Goal: Task Accomplishment & Management: Use online tool/utility

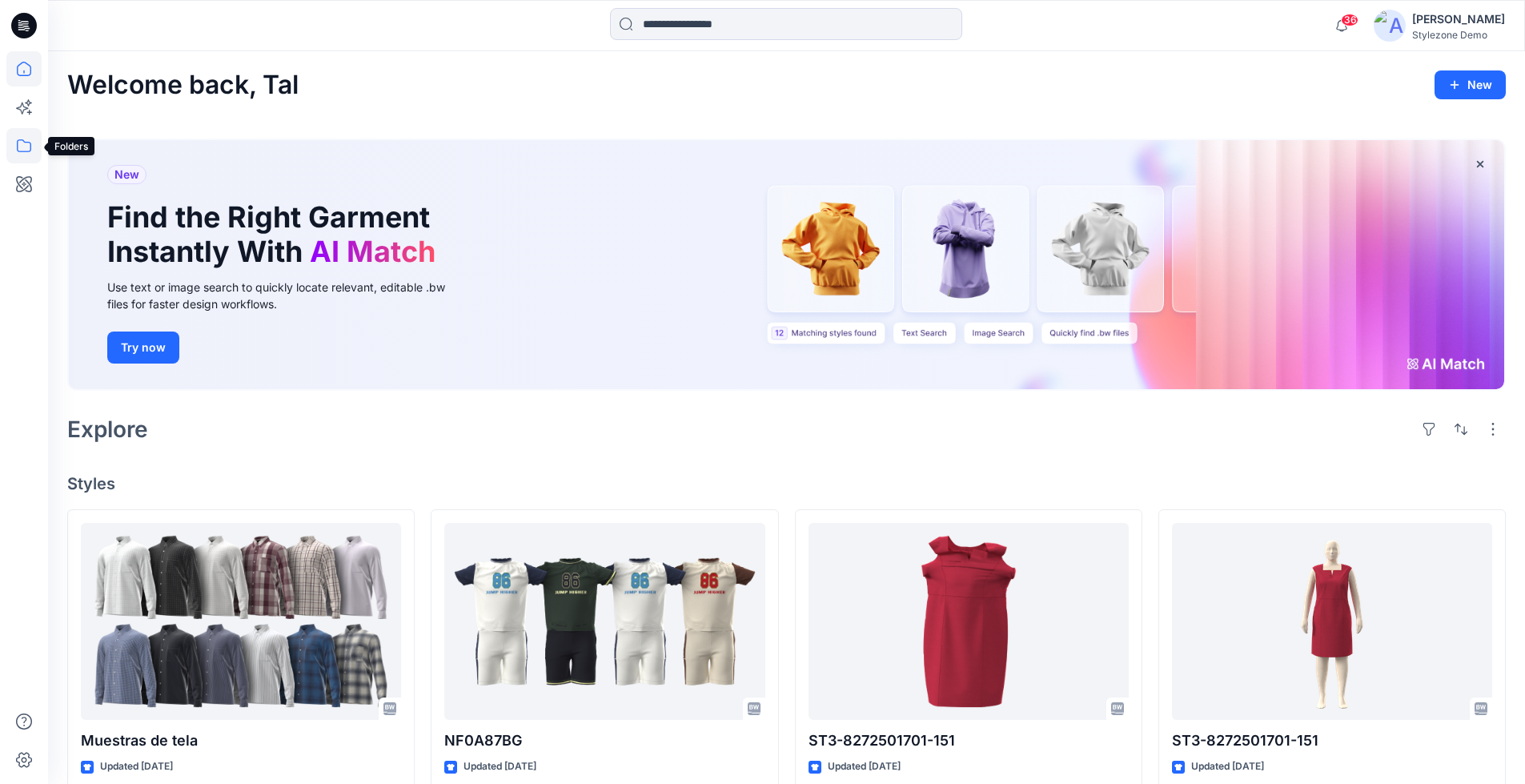
click at [21, 140] on icon at bounding box center [23, 145] width 15 height 13
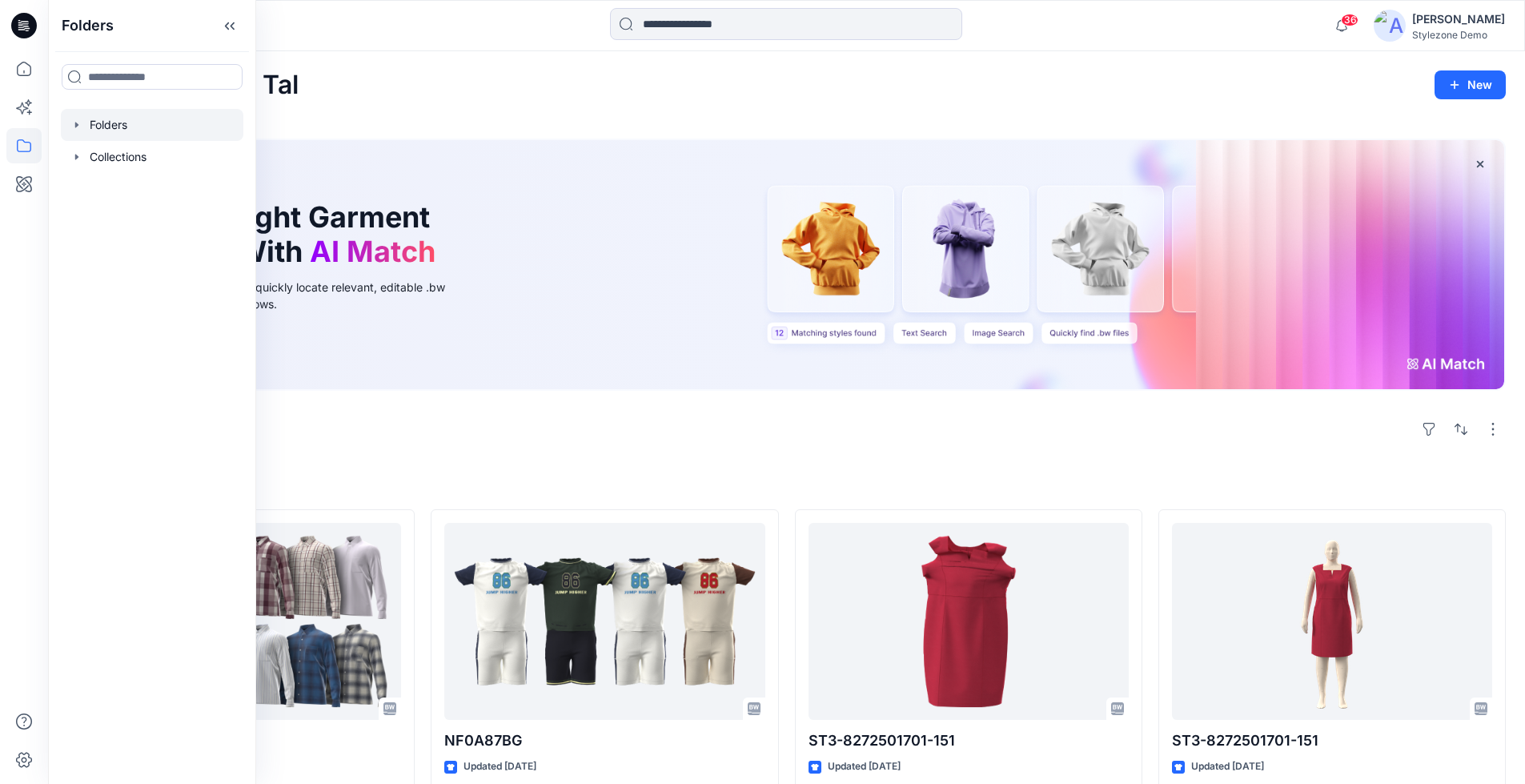
click at [99, 129] on div at bounding box center [151, 124] width 182 height 32
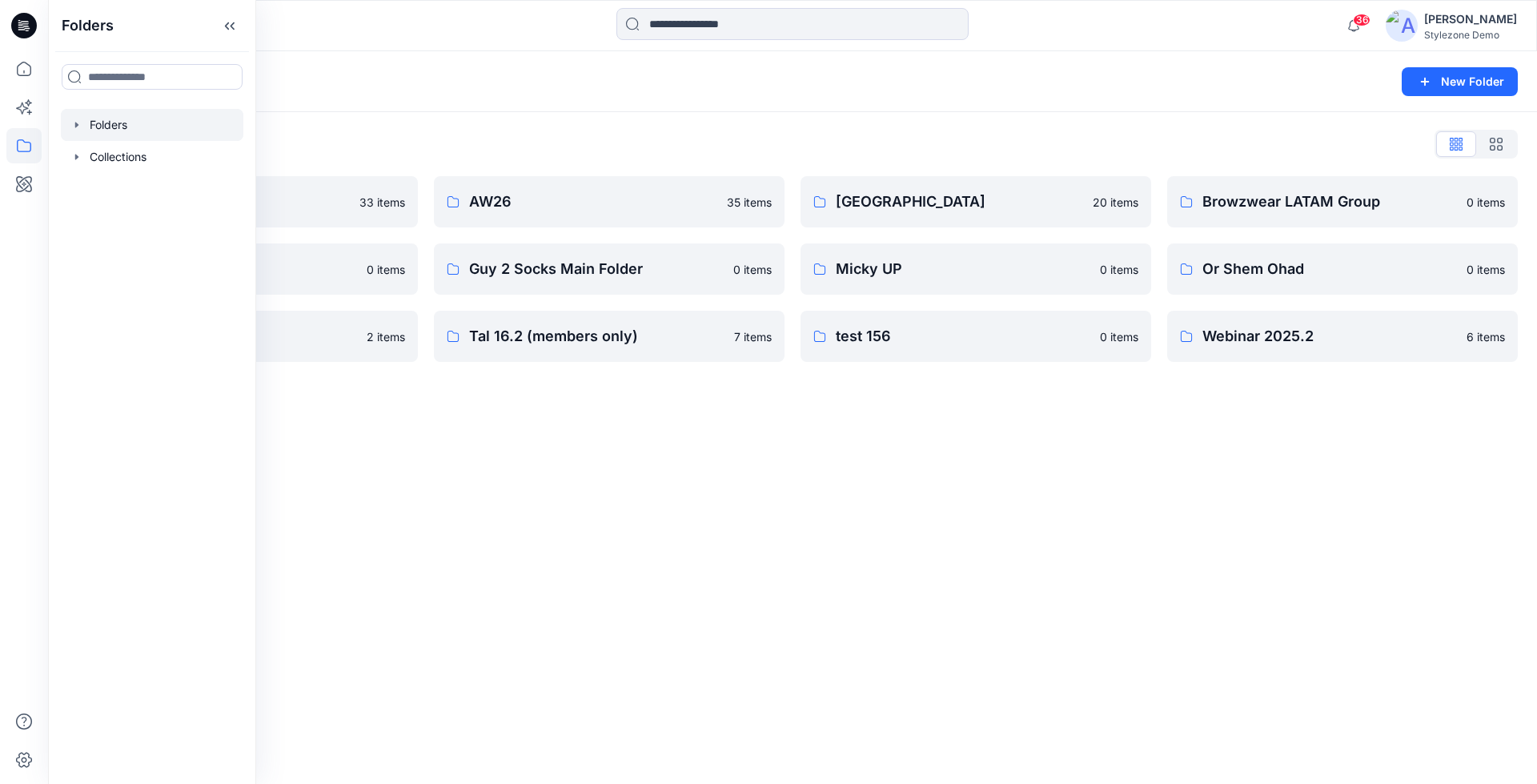
click at [647, 429] on div "Folders New Folder Folders List 23.2 deploy 33 items Colorway gen demo 0 items …" at bounding box center [793, 417] width 1489 height 732
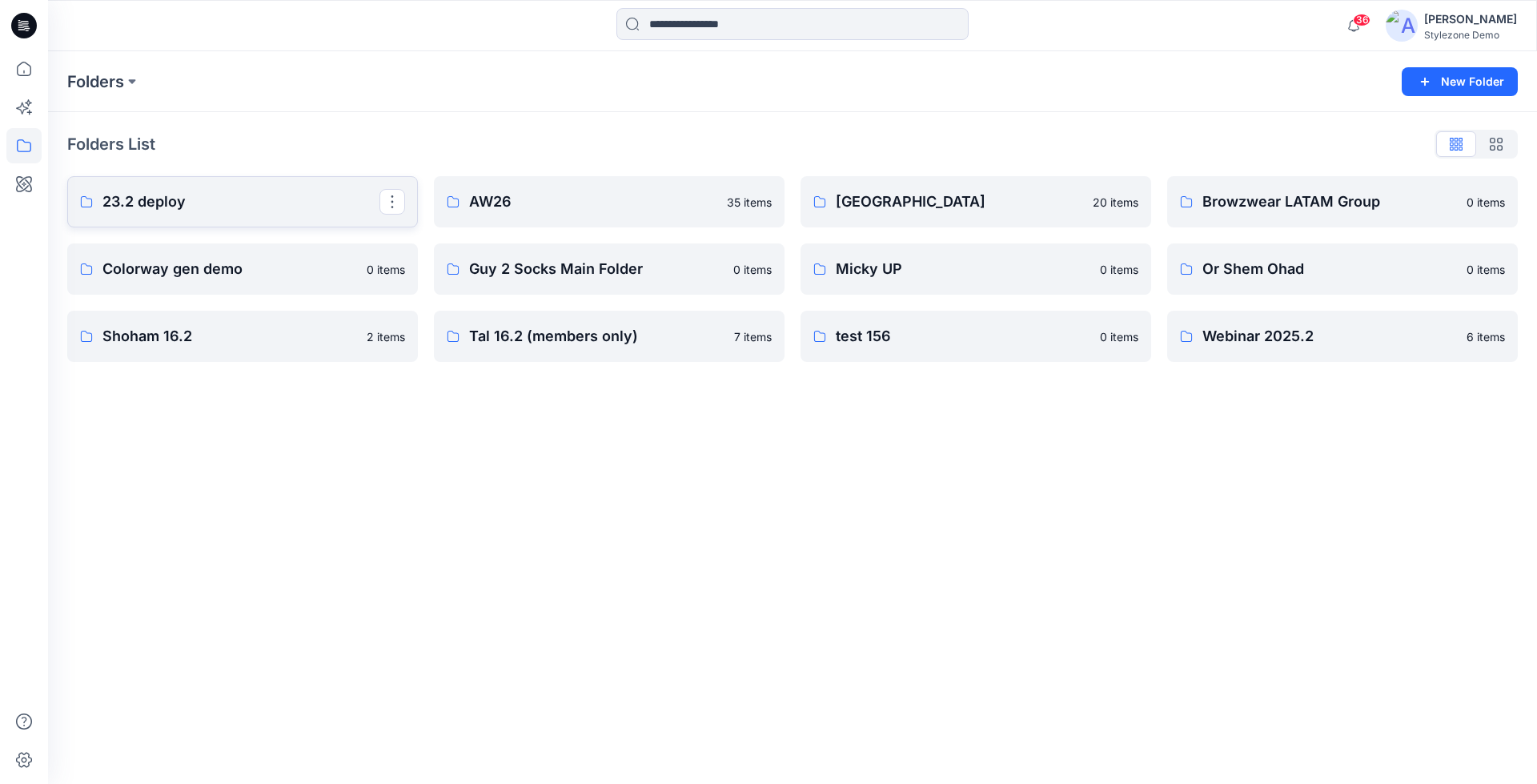
click at [230, 214] on link "23.2 deploy" at bounding box center [243, 201] width 351 height 51
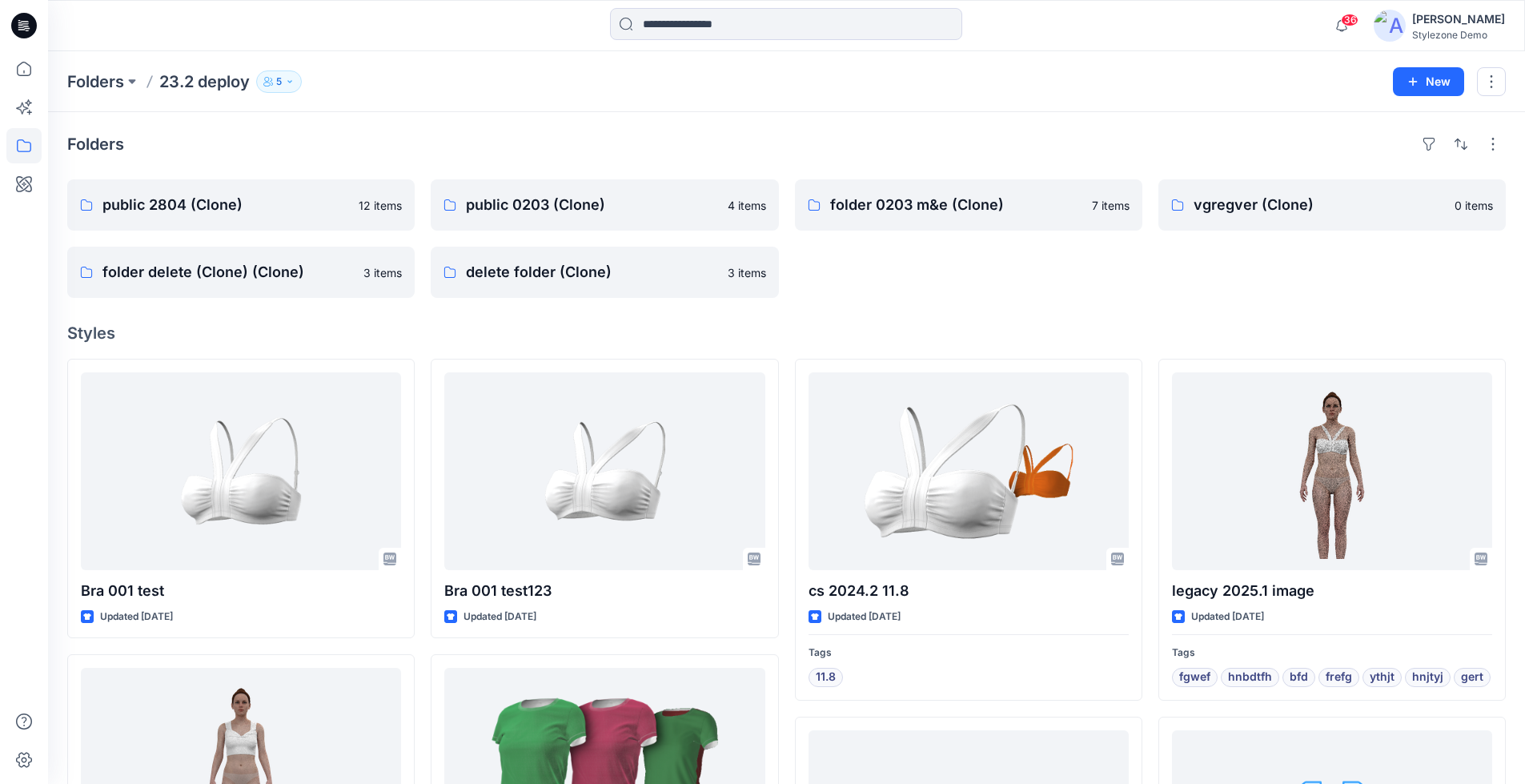
click at [273, 81] on icon "button" at bounding box center [268, 81] width 10 height 10
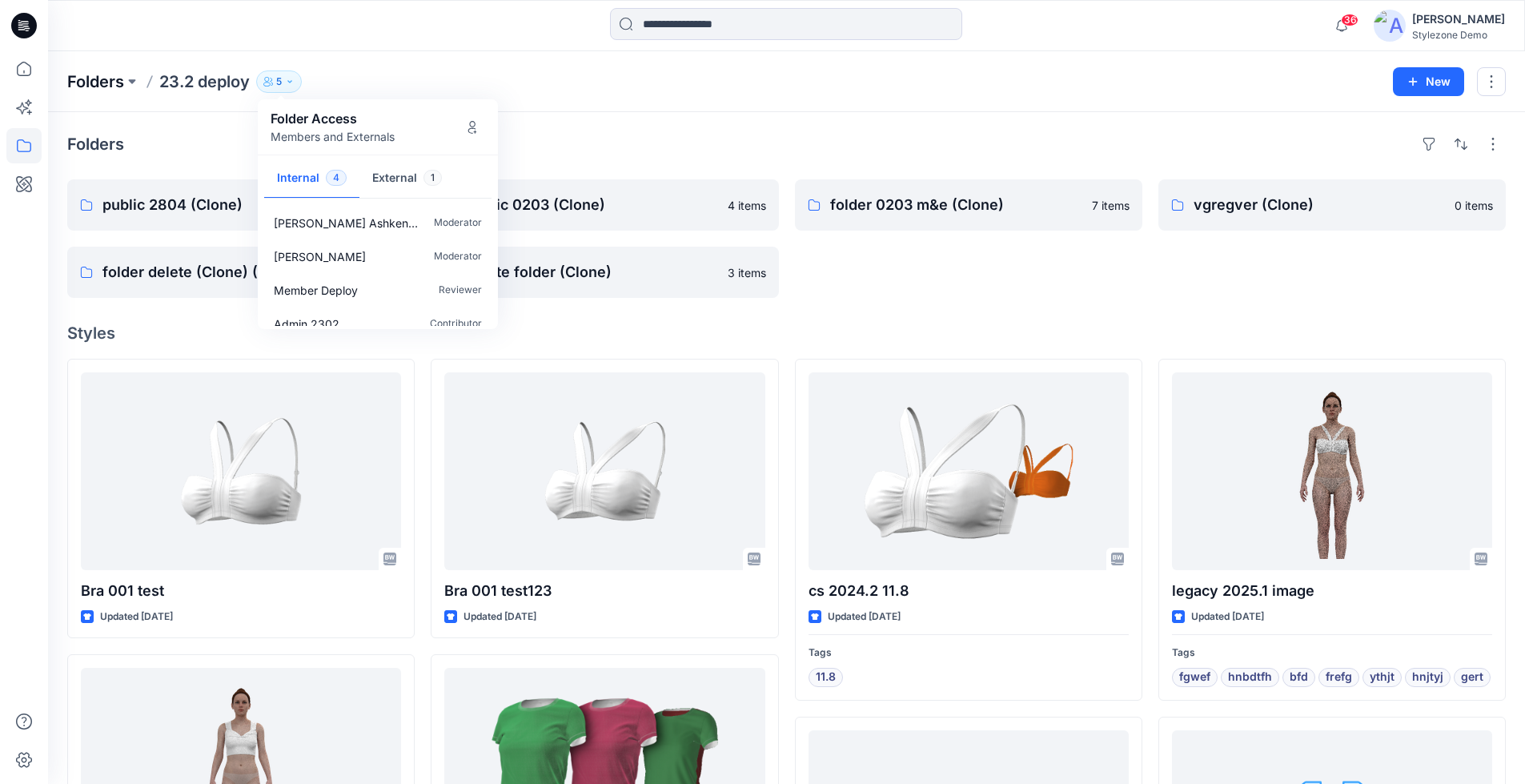
click at [102, 84] on p "Folders" at bounding box center [96, 82] width 57 height 22
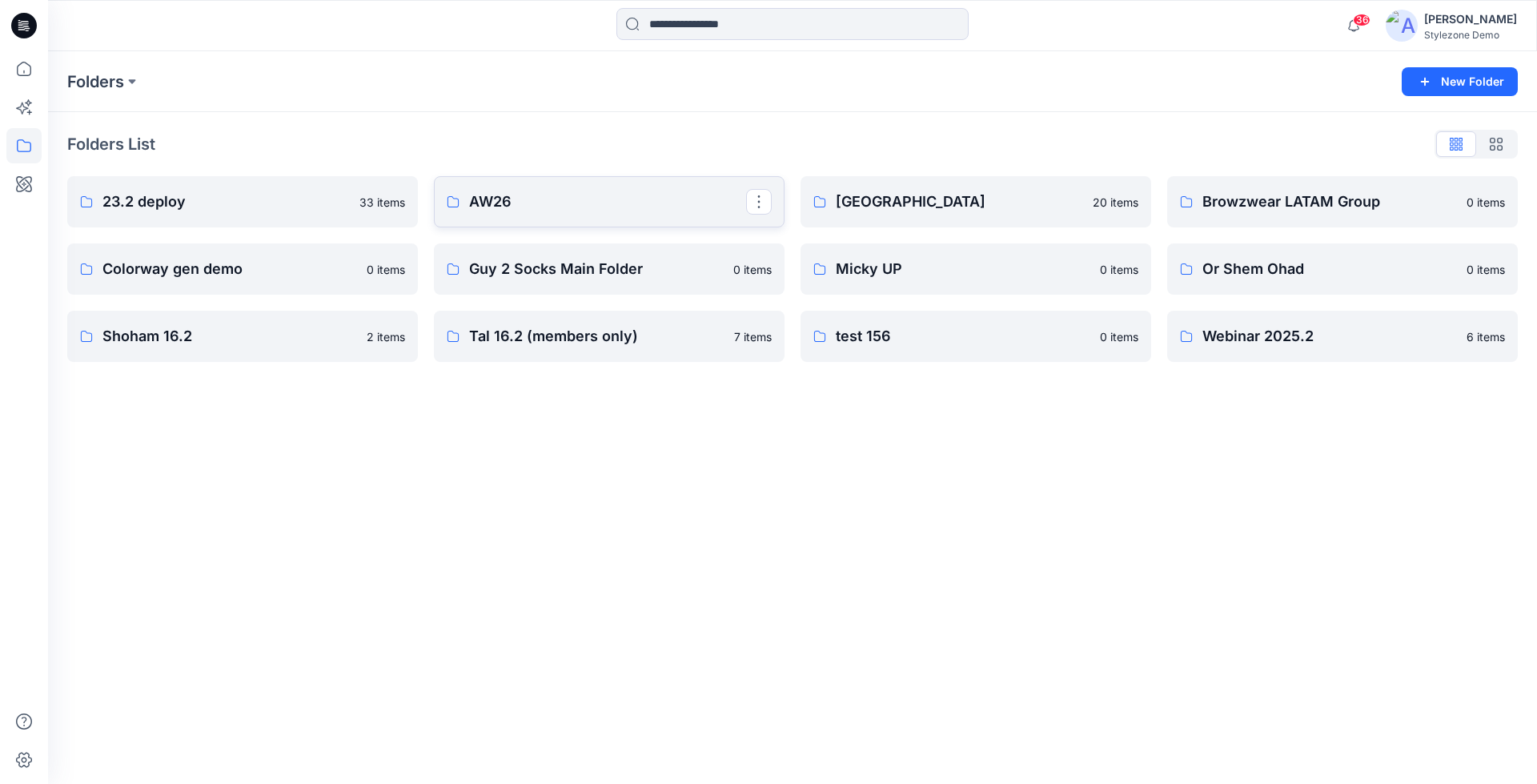
click at [573, 203] on p "AW26" at bounding box center [608, 201] width 277 height 22
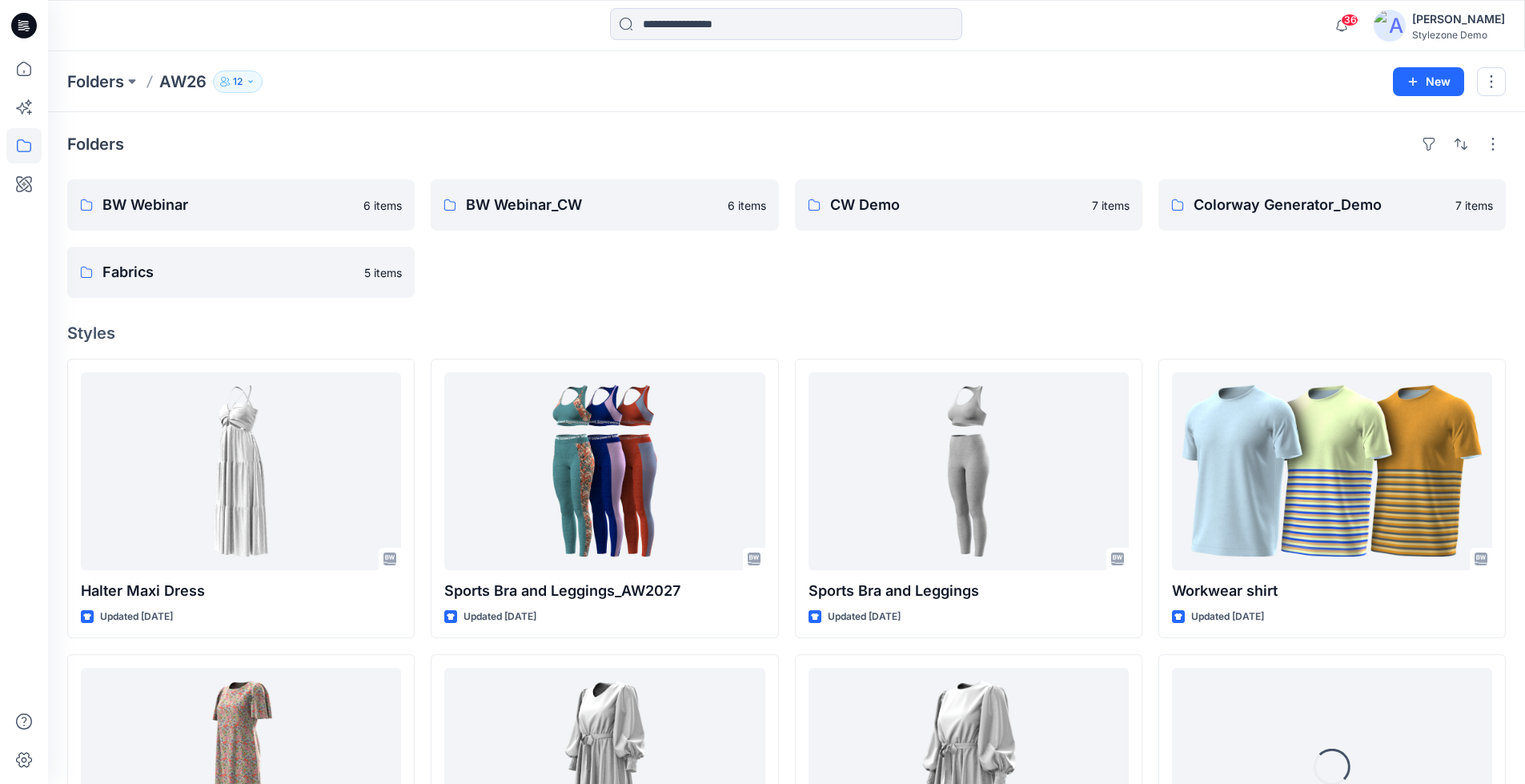
click at [238, 86] on p "12" at bounding box center [238, 81] width 10 height 17
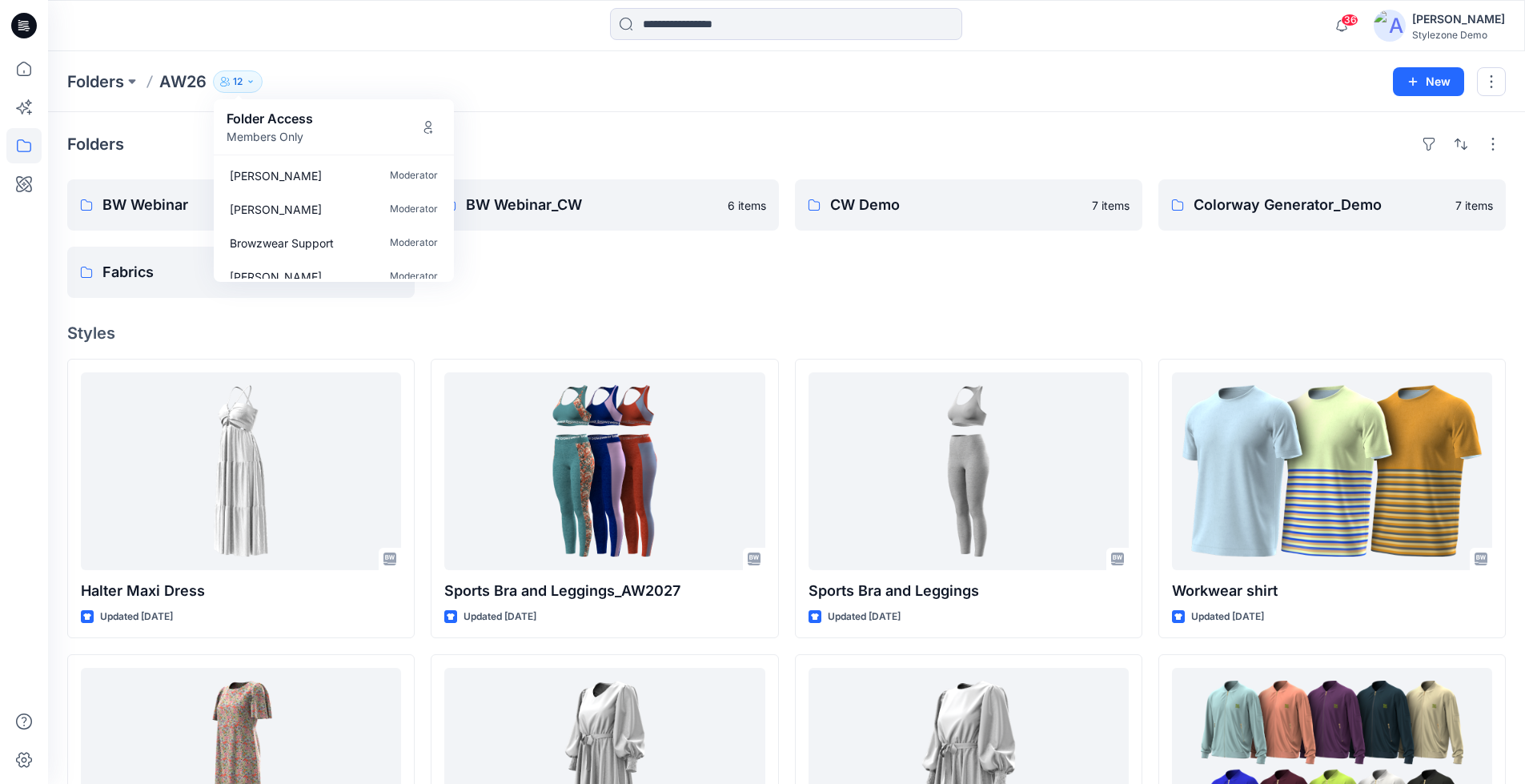
click at [471, 59] on div "Folders AW26 12 Folder Access Members Only [PERSON_NAME] Moderator [PERSON_NAME…" at bounding box center [787, 81] width 1477 height 61
click at [99, 90] on p "Folders" at bounding box center [96, 82] width 57 height 22
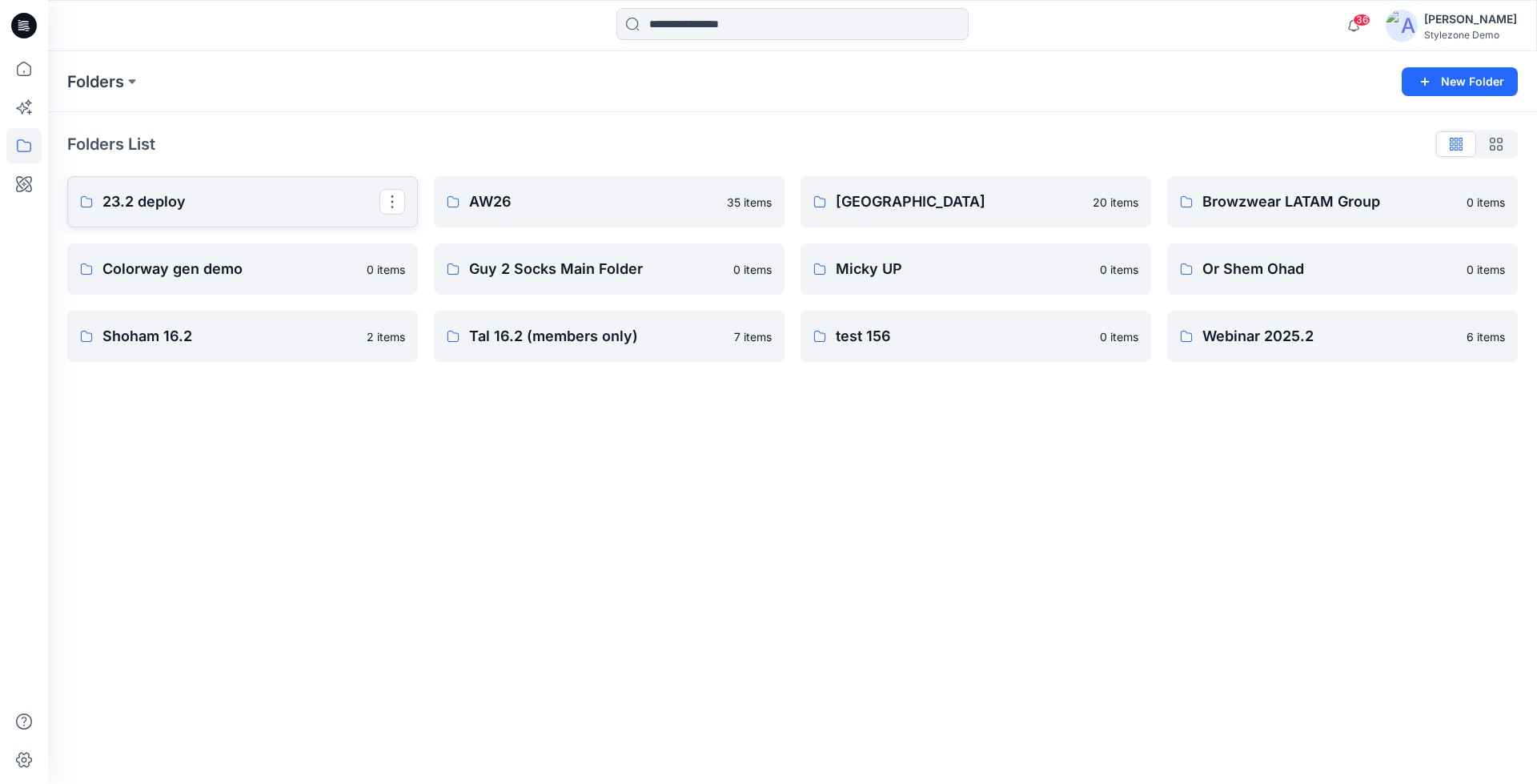
click at [294, 202] on p "23.2 deploy" at bounding box center [241, 201] width 277 height 22
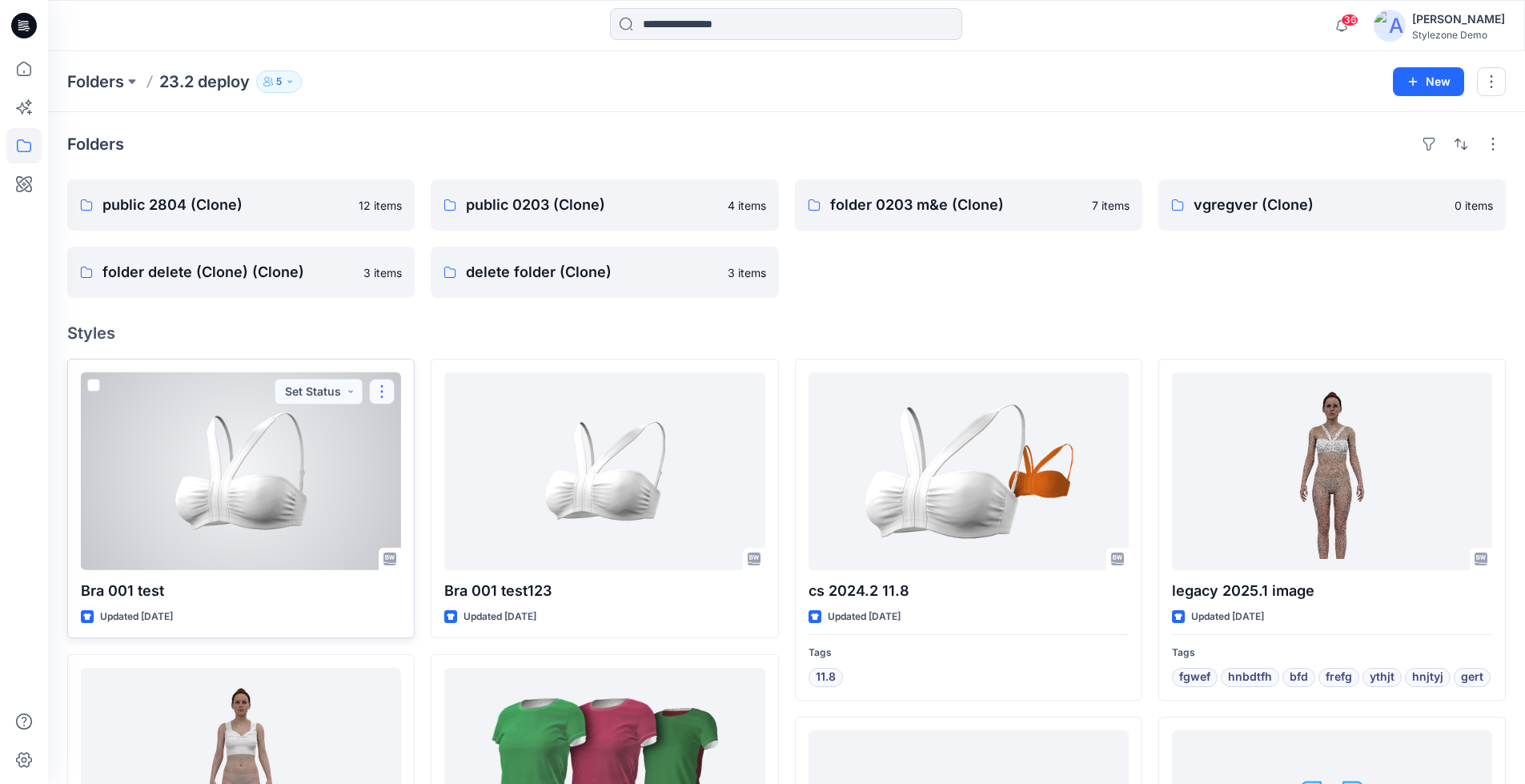
click at [386, 392] on button "button" at bounding box center [382, 392] width 26 height 26
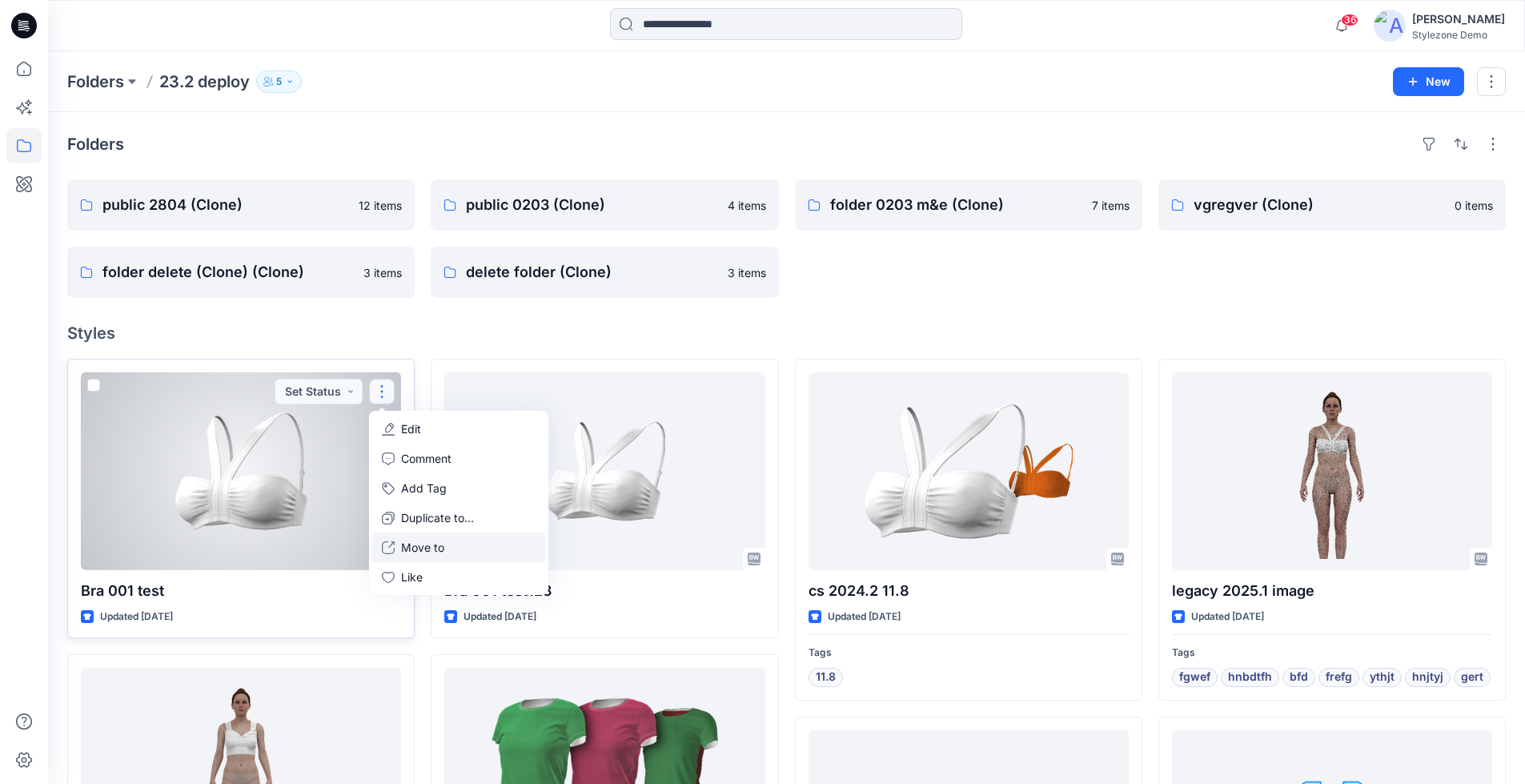
click at [426, 547] on p "Move to" at bounding box center [423, 546] width 43 height 16
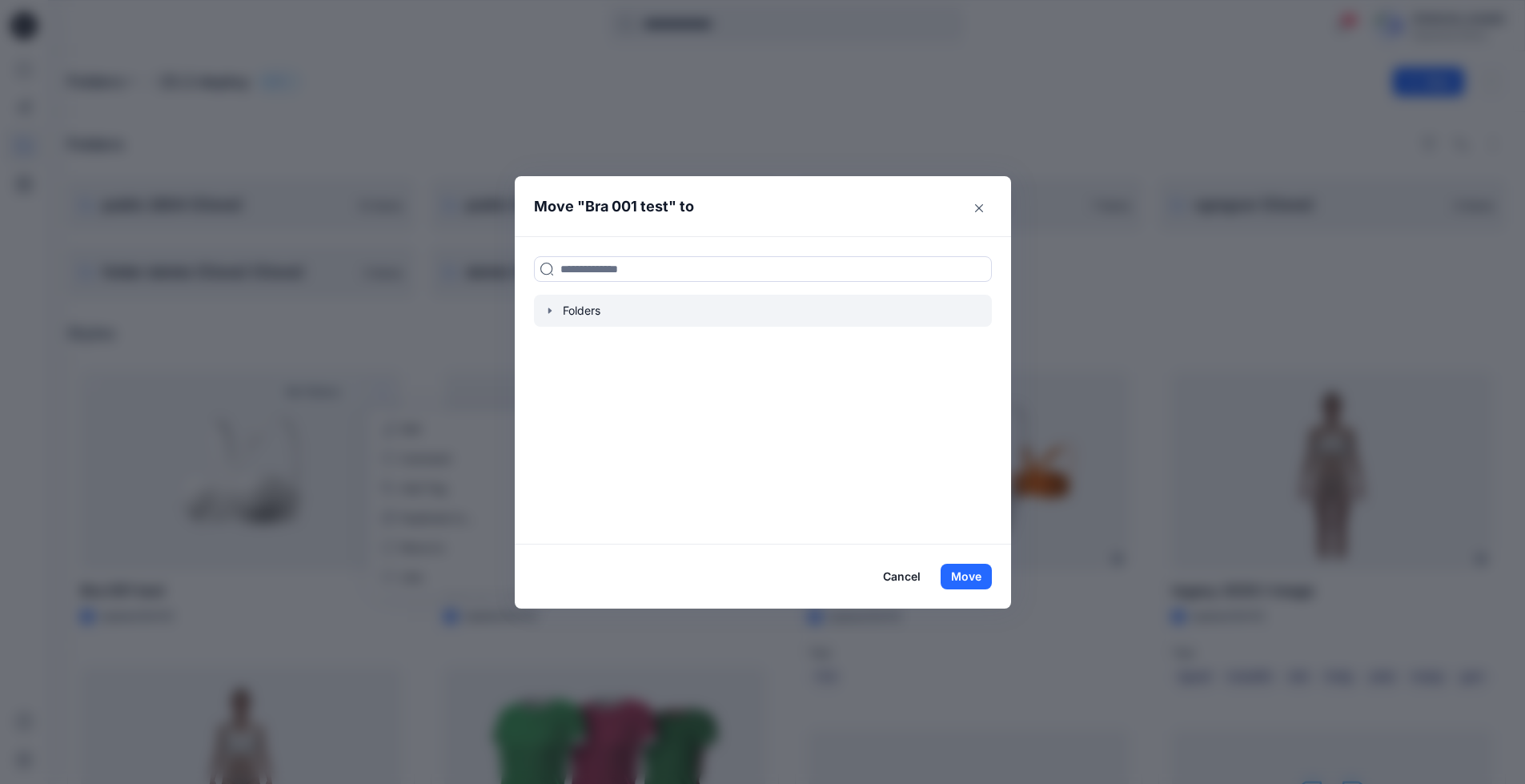
click at [572, 309] on div at bounding box center [763, 310] width 458 height 32
click at [557, 309] on icon "button" at bounding box center [550, 310] width 13 height 13
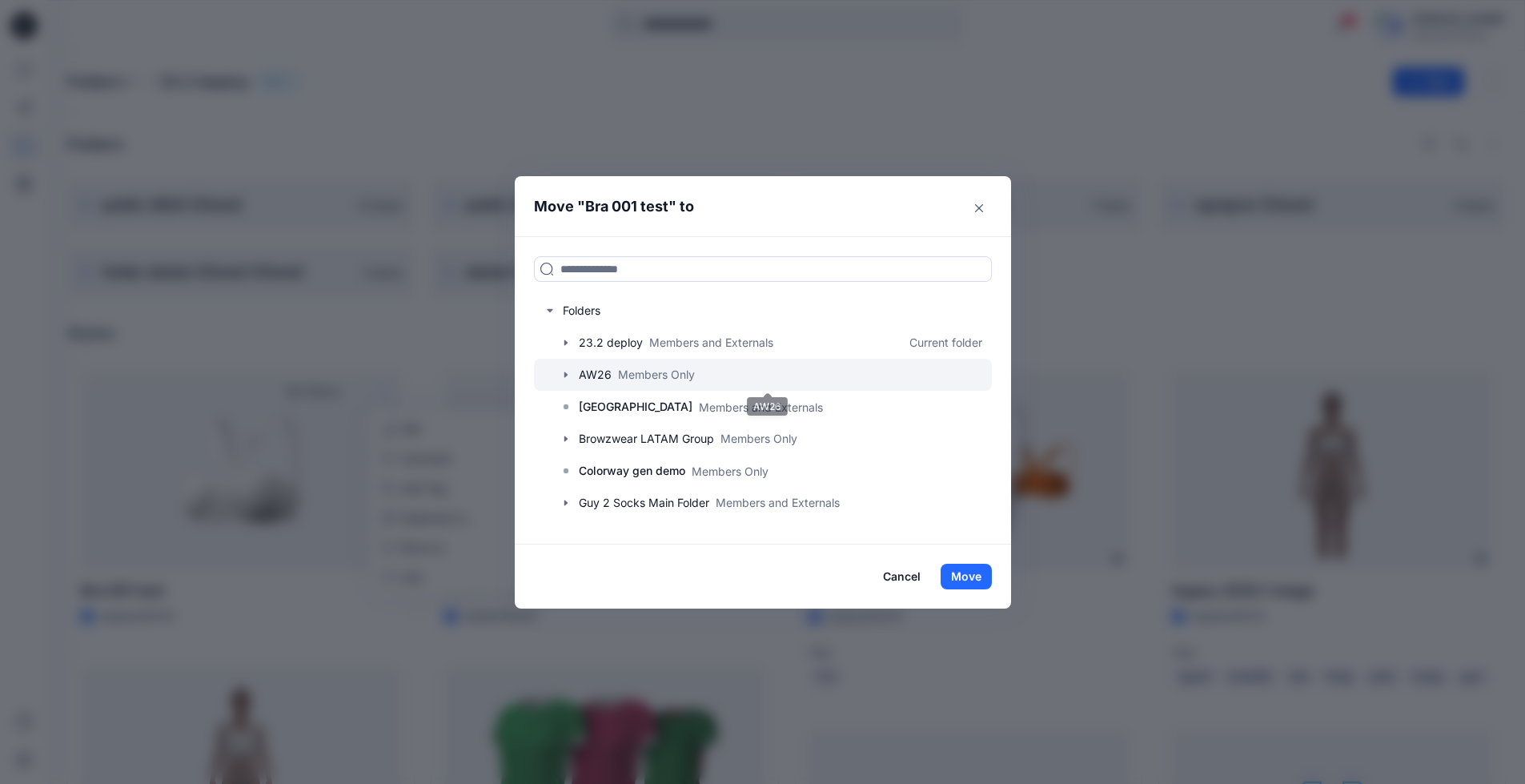
click at [586, 370] on div at bounding box center [763, 374] width 458 height 32
click at [955, 571] on button "Move" at bounding box center [966, 577] width 51 height 26
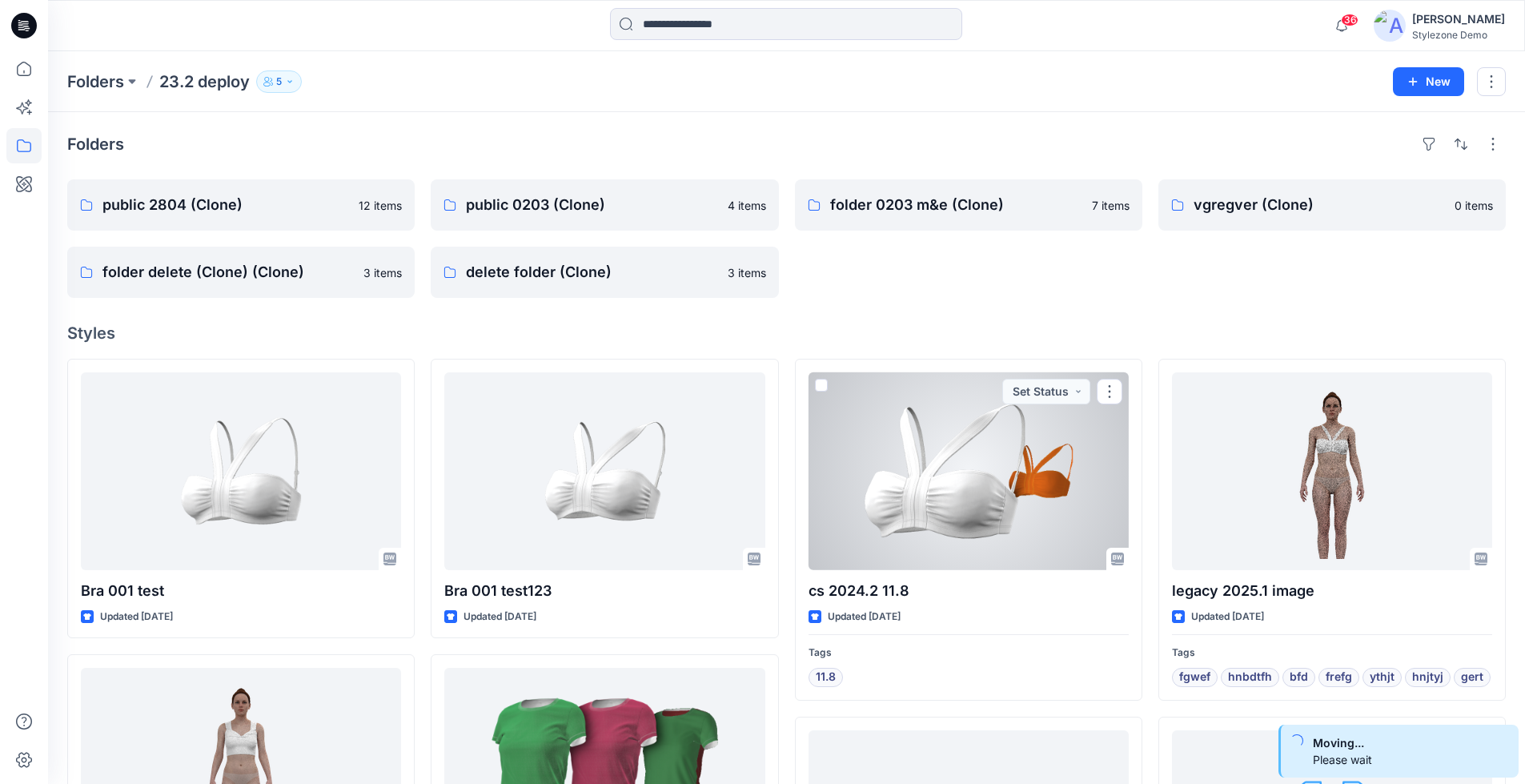
click at [955, 571] on div "cs 2024.2 11.8 Updated [DATE] Tags 11.8 Set Status" at bounding box center [969, 529] width 348 height 341
